Goal: Register for event/course

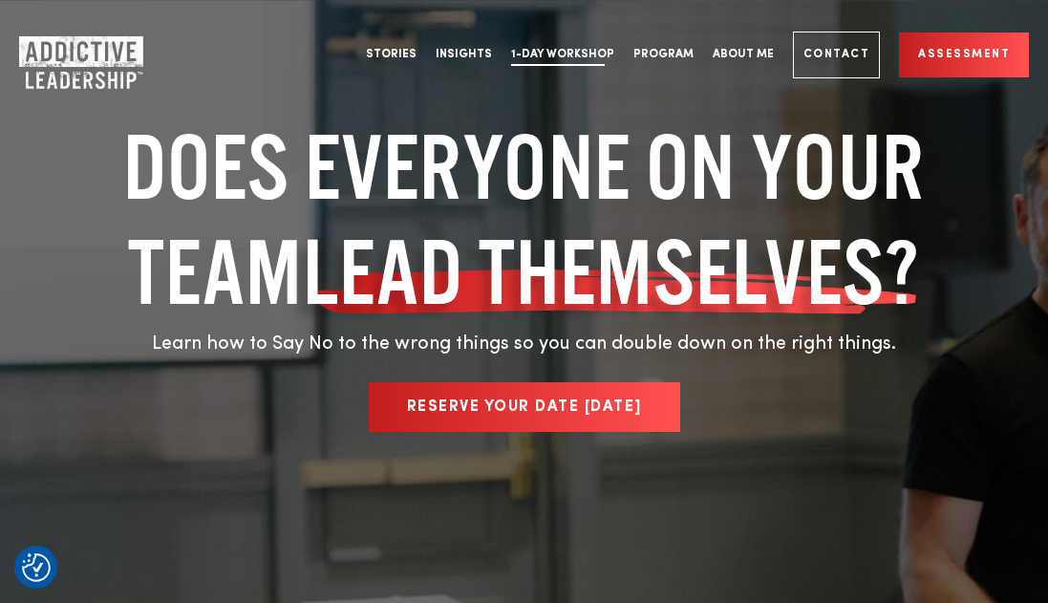
click at [555, 54] on link "1-Day Workshop" at bounding box center [563, 55] width 122 height 72
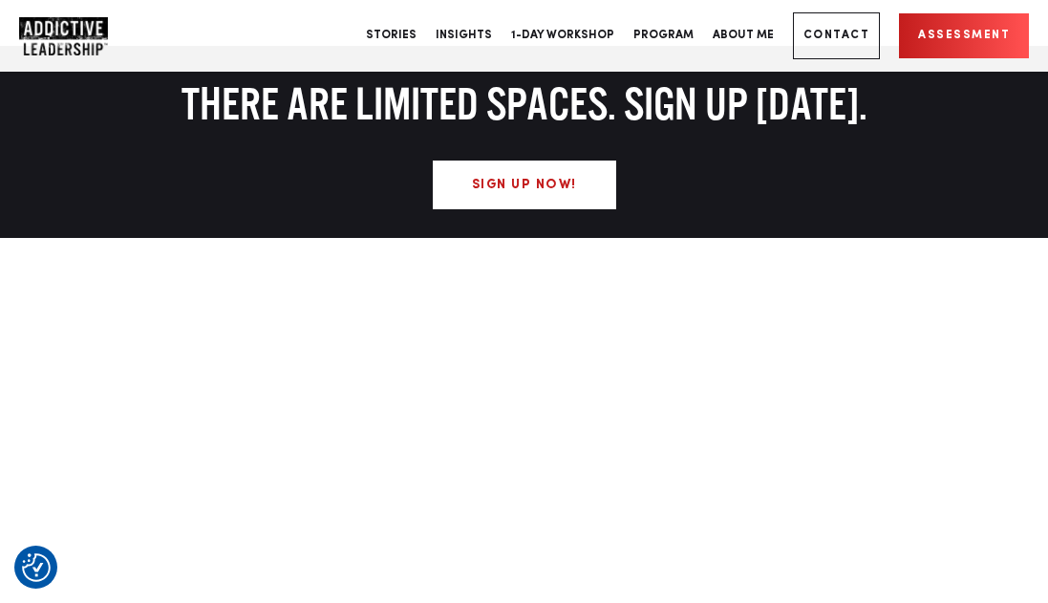
scroll to position [1239, 0]
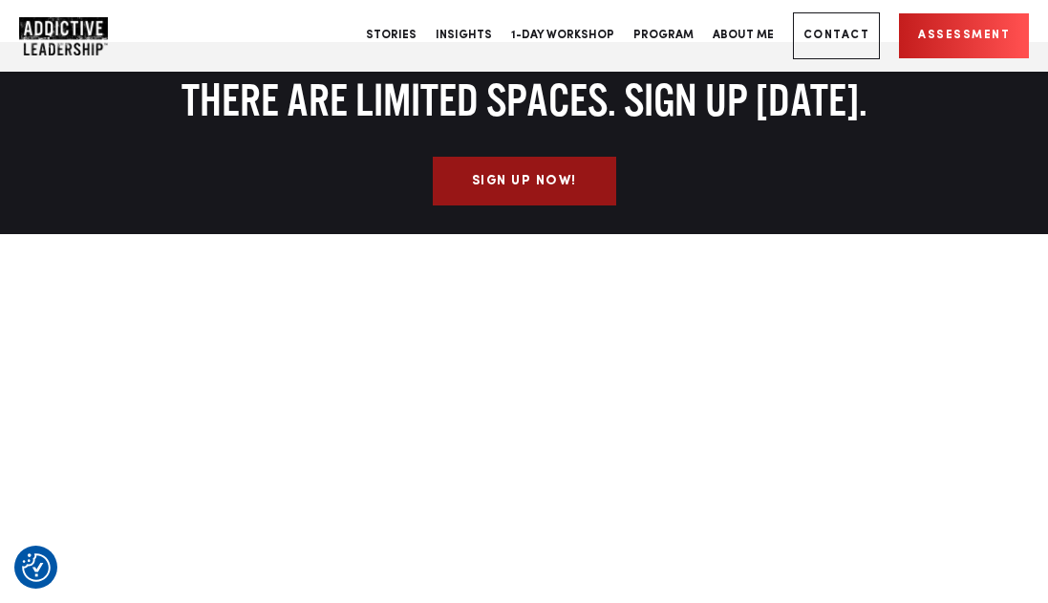
click at [477, 191] on link "Sign Up Now!" at bounding box center [524, 181] width 183 height 49
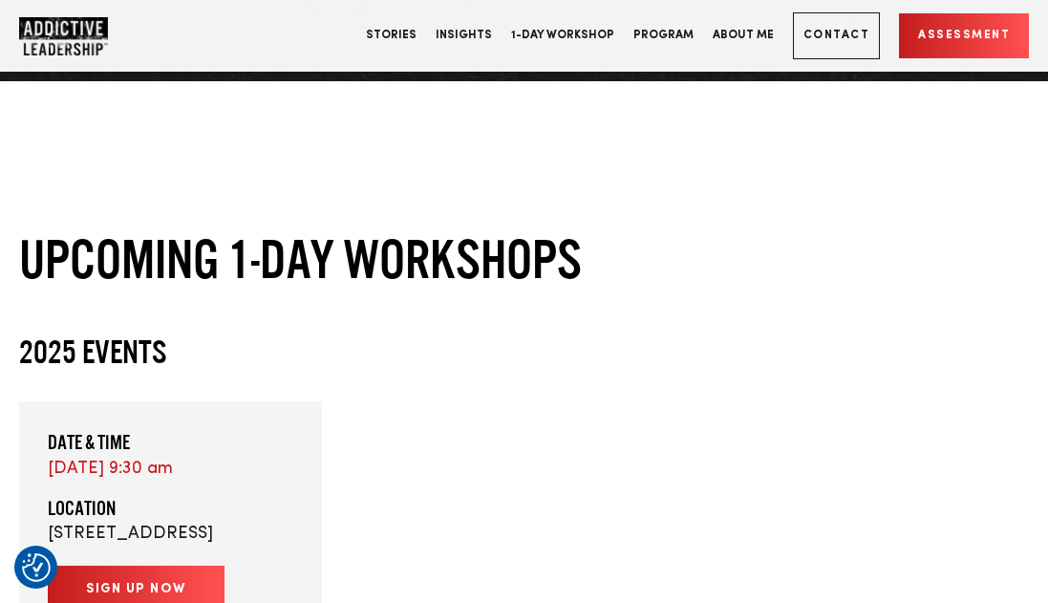
scroll to position [4108, 0]
